Goal: Browse casually

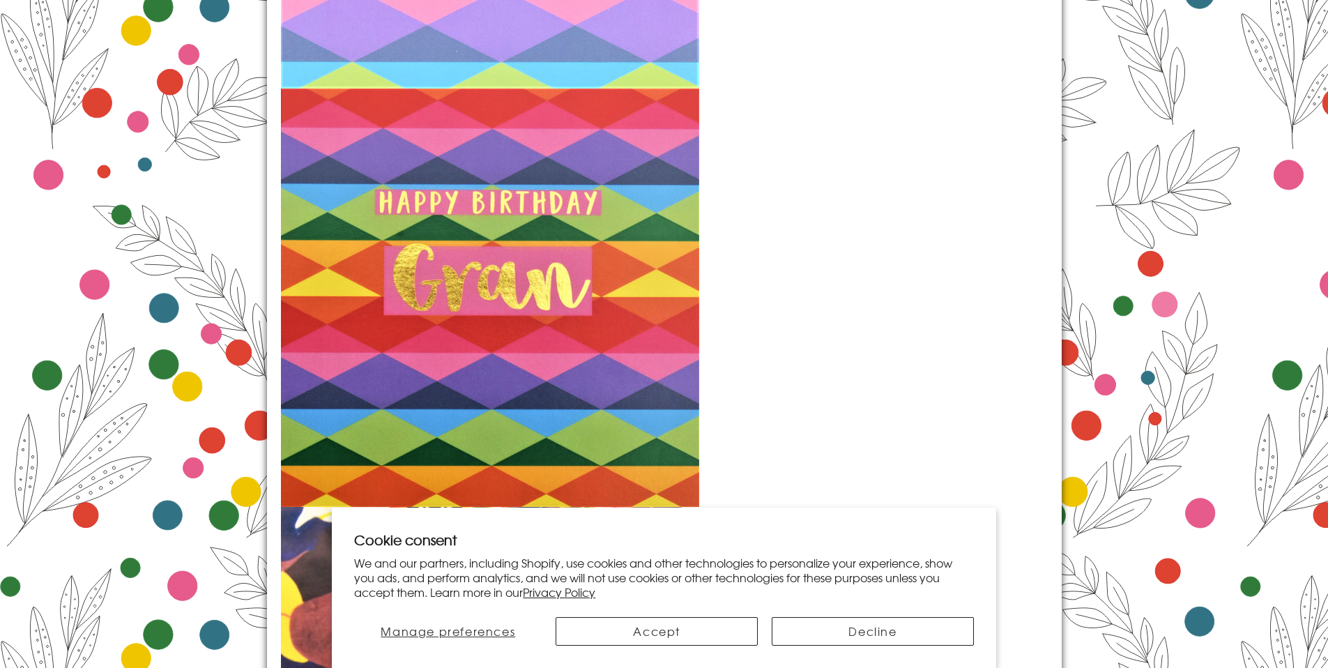
scroll to position [2003, 0]
